Goal: Information Seeking & Learning: Learn about a topic

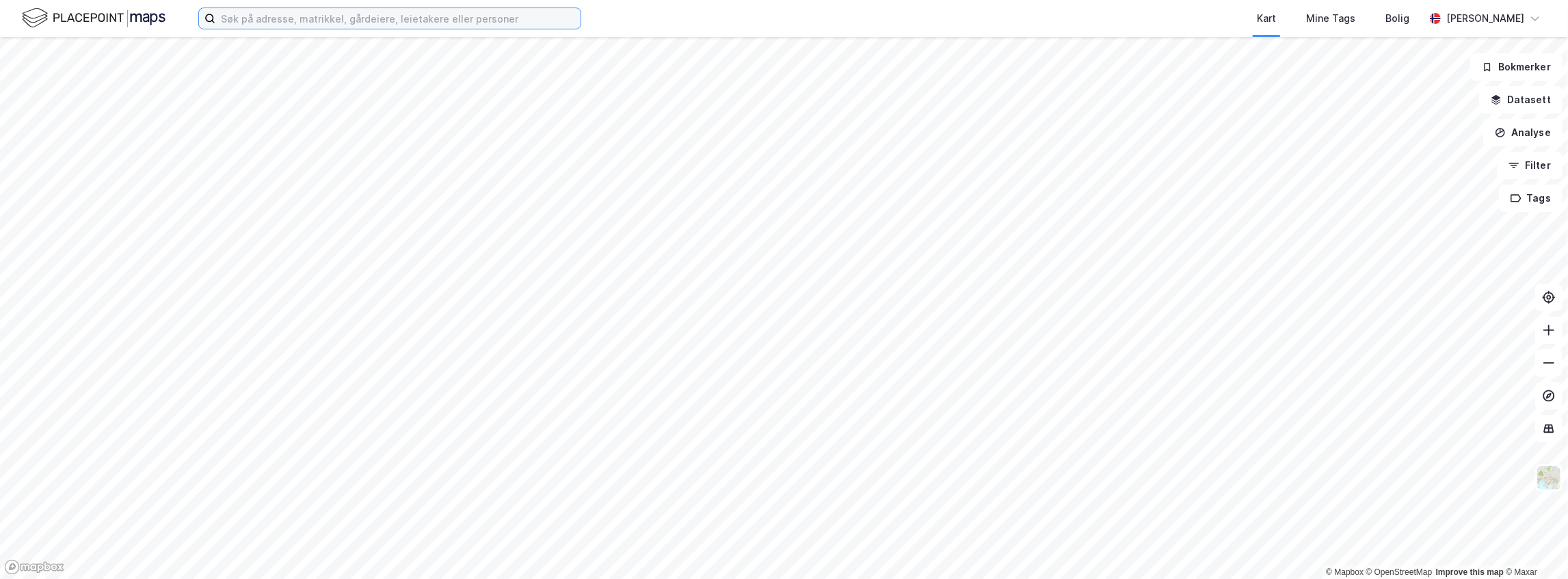
click at [462, 27] on input at bounding box center [398, 18] width 365 height 21
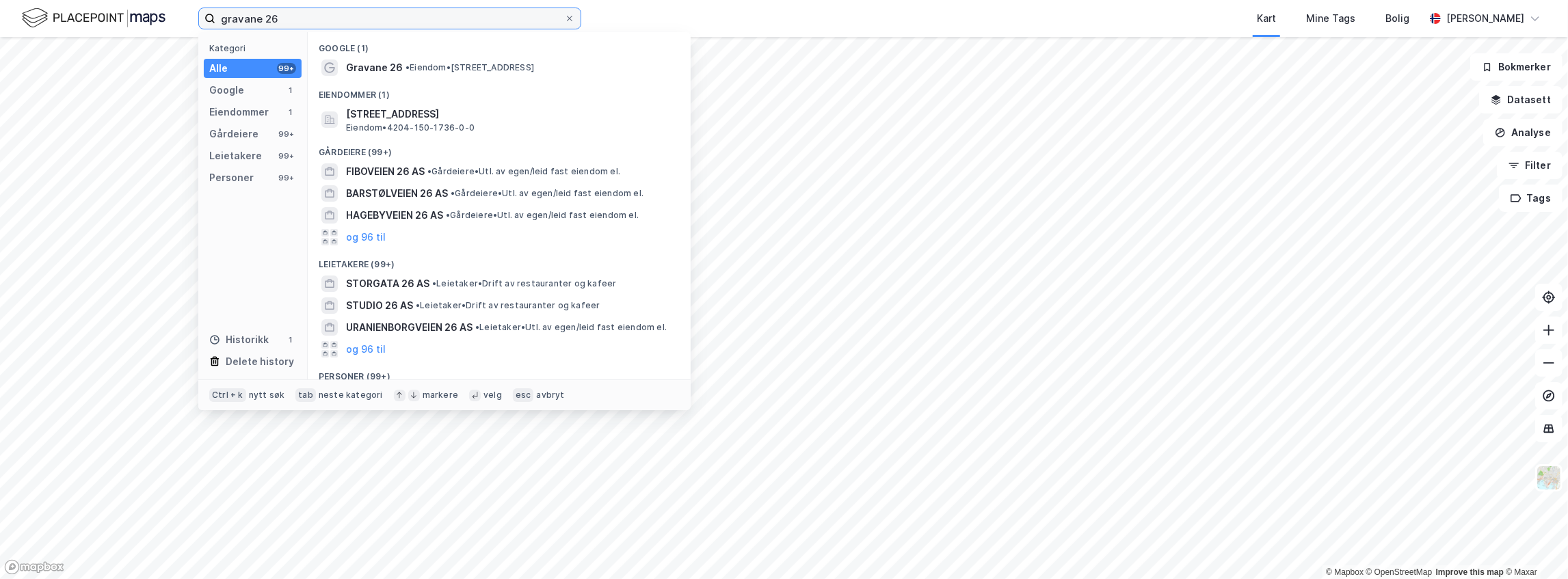
type input "gravane 26"
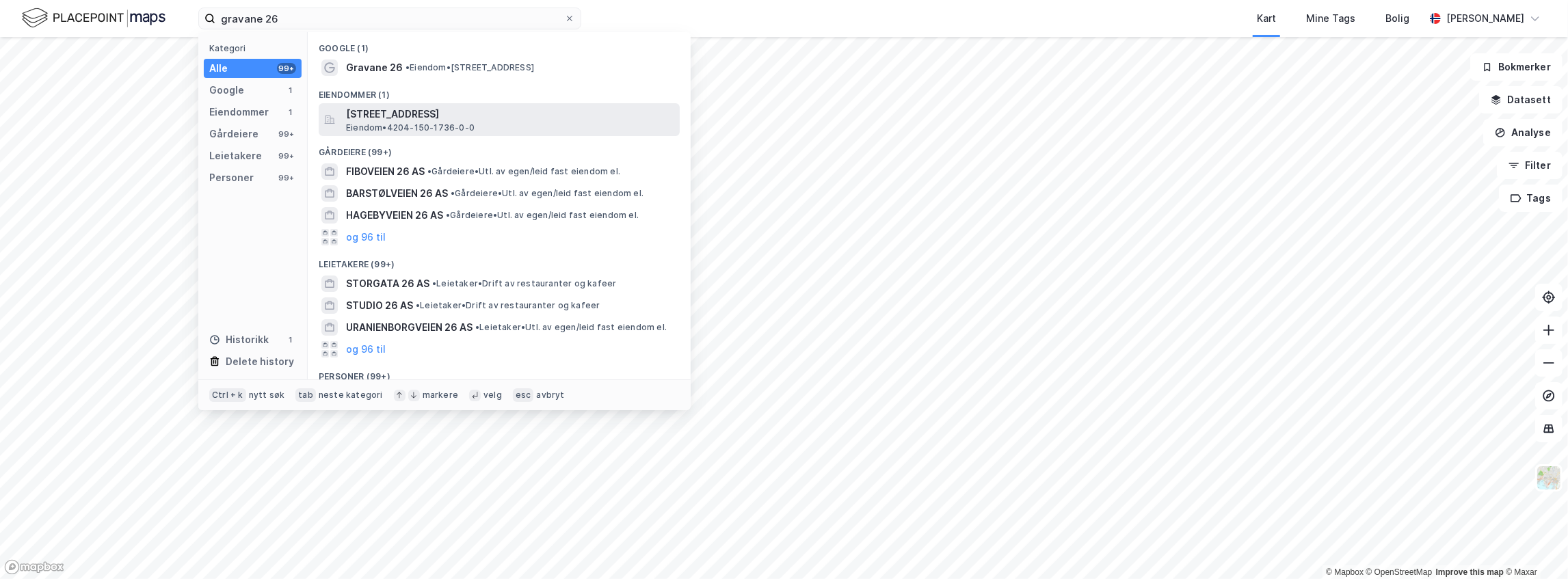
click at [378, 108] on span "[STREET_ADDRESS]" at bounding box center [510, 114] width 329 height 16
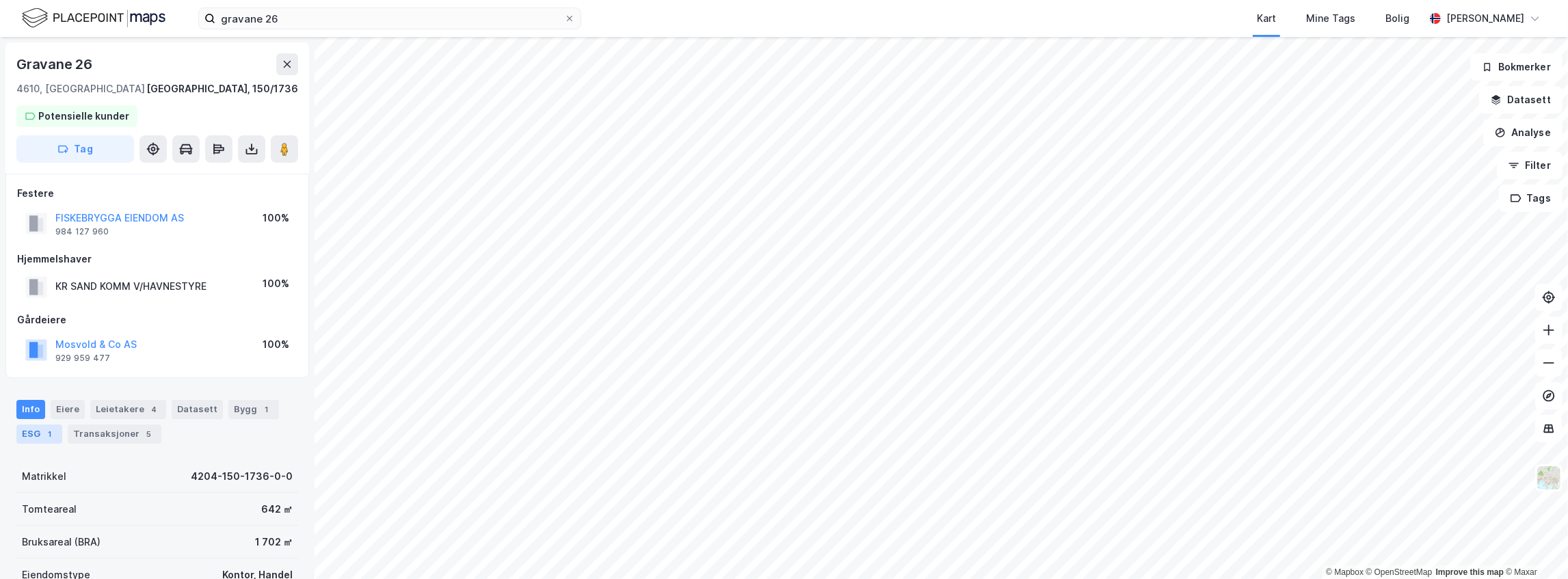
click at [39, 439] on div "ESG 1" at bounding box center [39, 434] width 46 height 19
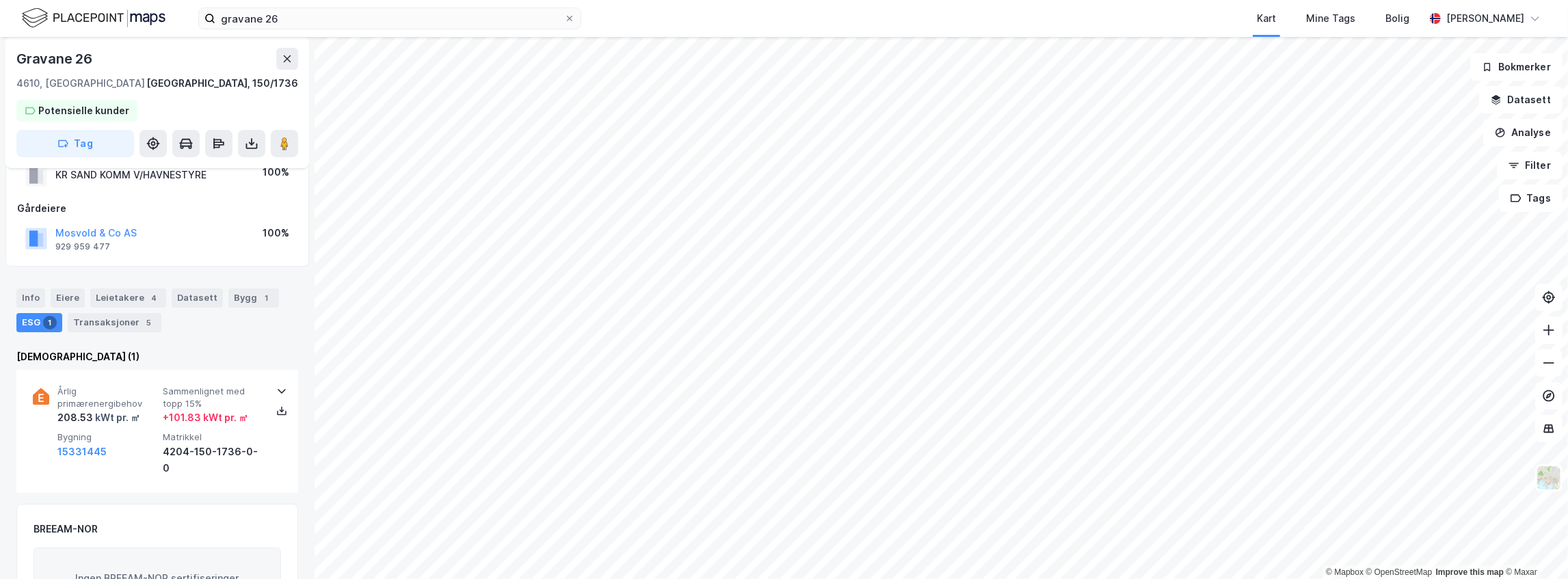
scroll to position [113, 0]
click at [228, 298] on div "Bygg 1" at bounding box center [253, 296] width 51 height 19
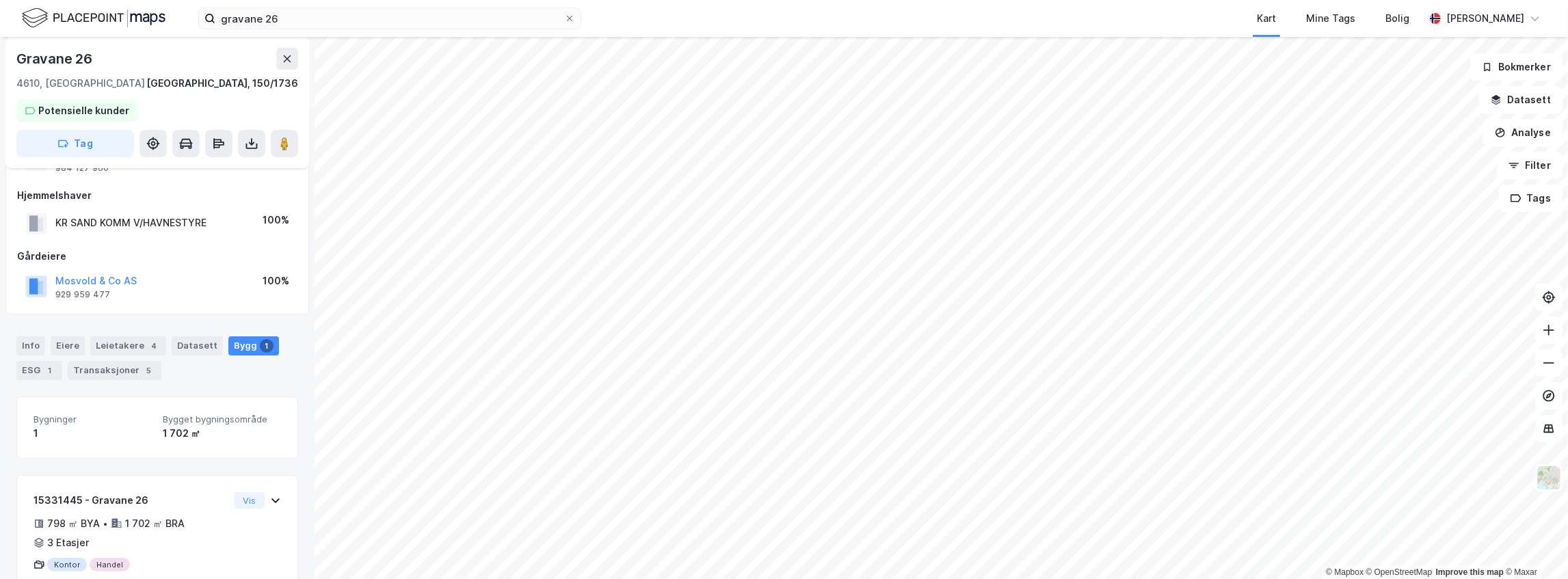
scroll to position [111, 0]
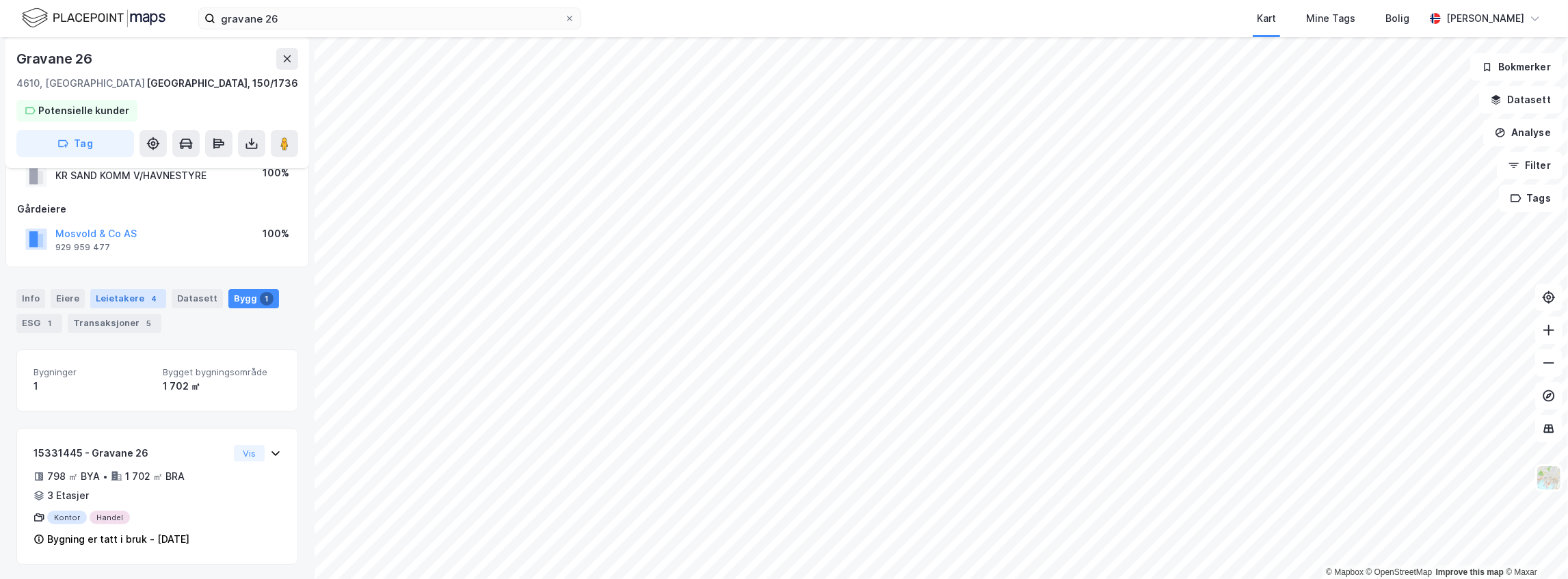
click at [109, 300] on div "Leietakere 4" at bounding box center [128, 299] width 76 height 19
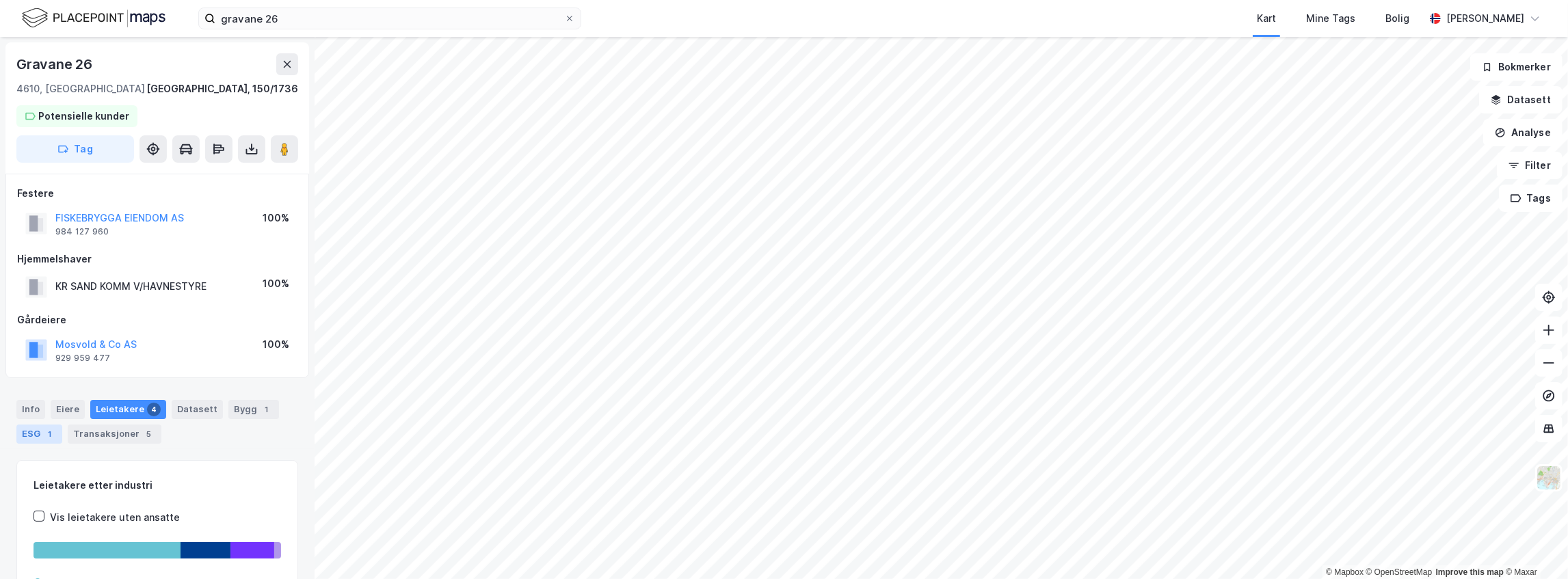
click at [40, 437] on div "ESG 1" at bounding box center [39, 434] width 46 height 19
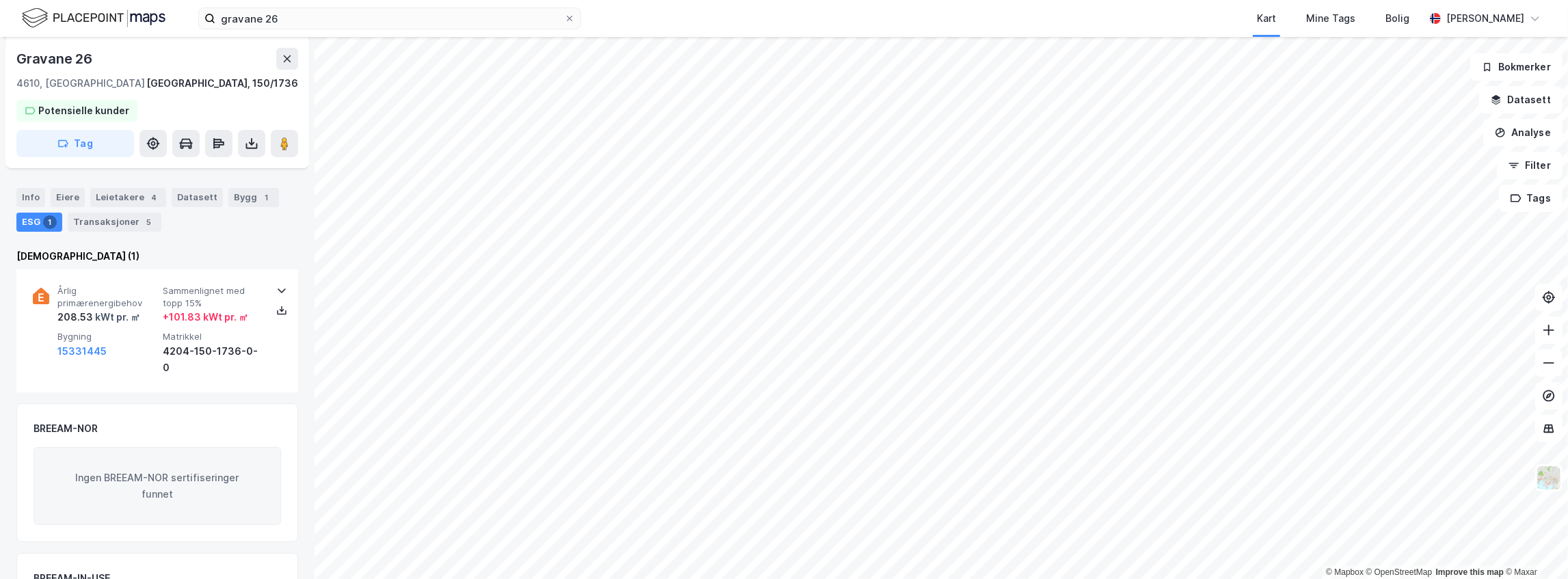
scroll to position [210, 0]
click at [1548, 331] on icon at bounding box center [1549, 330] width 2 height 11
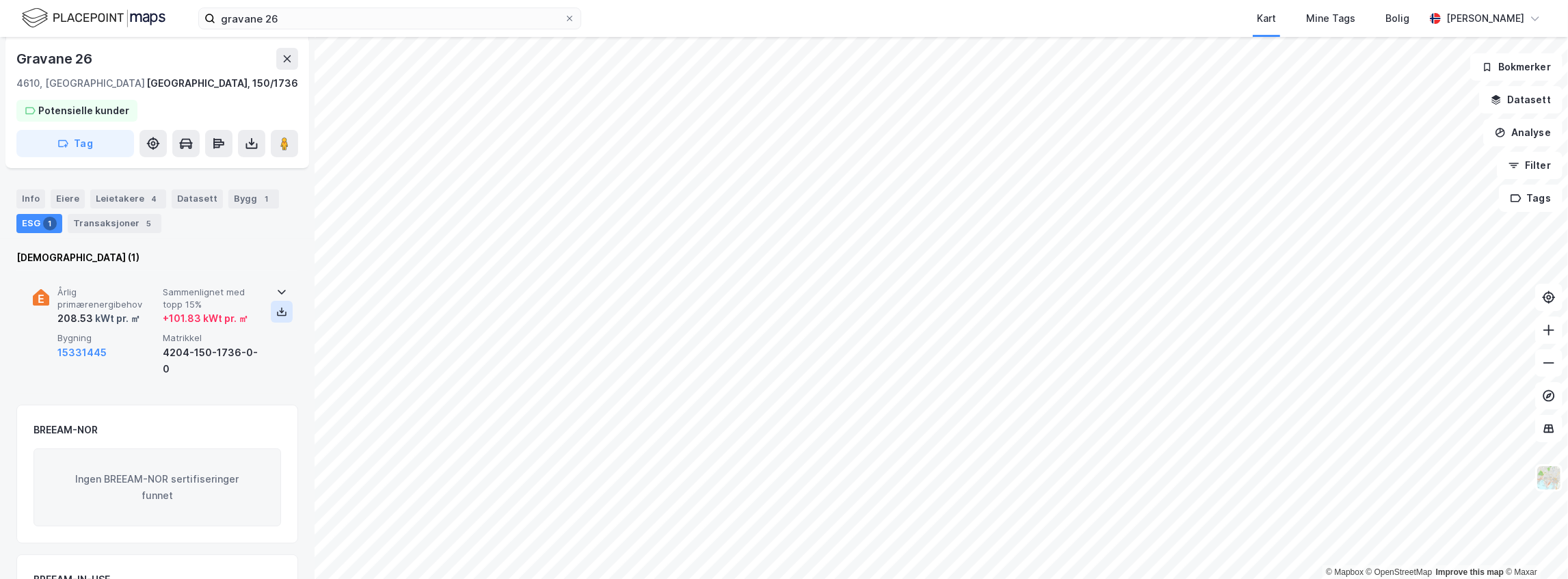
click at [280, 312] on icon at bounding box center [282, 312] width 5 height 2
